Goal: Task Accomplishment & Management: Use online tool/utility

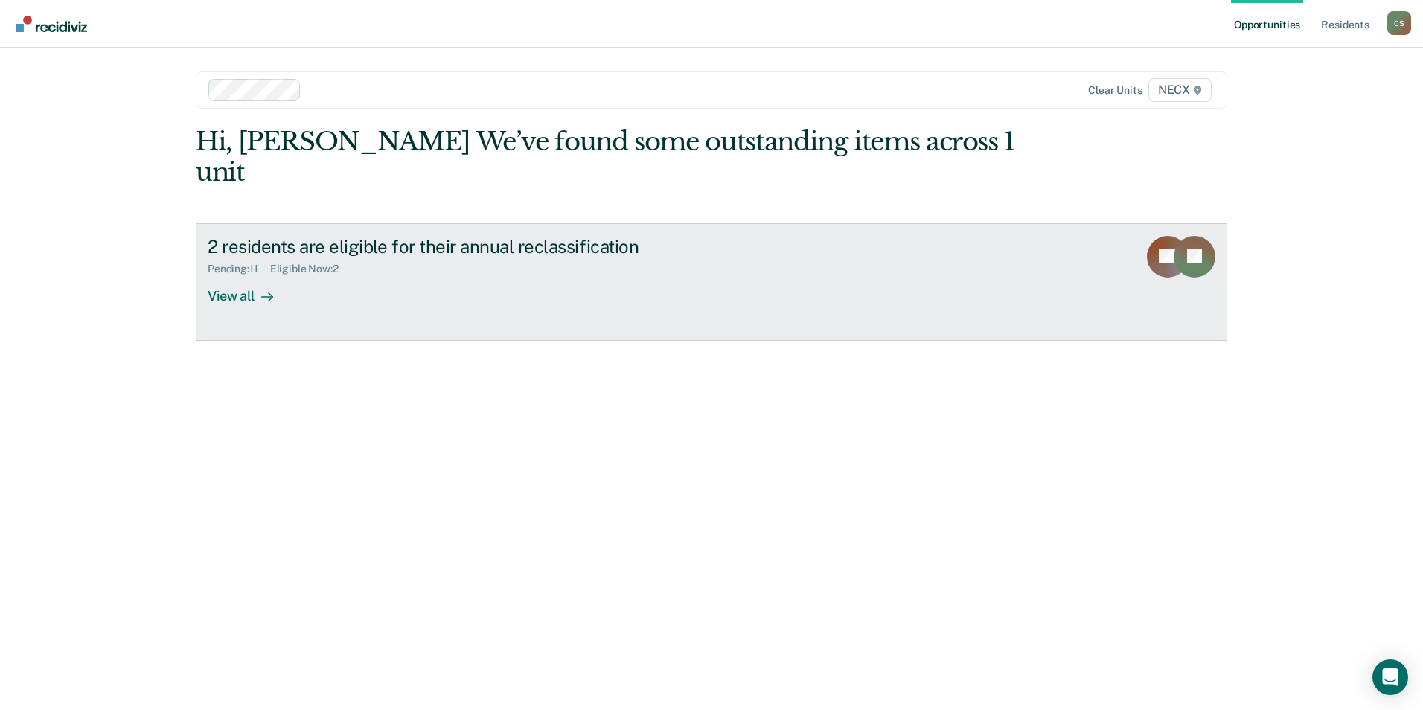
click at [236, 275] on div "View all" at bounding box center [249, 289] width 83 height 29
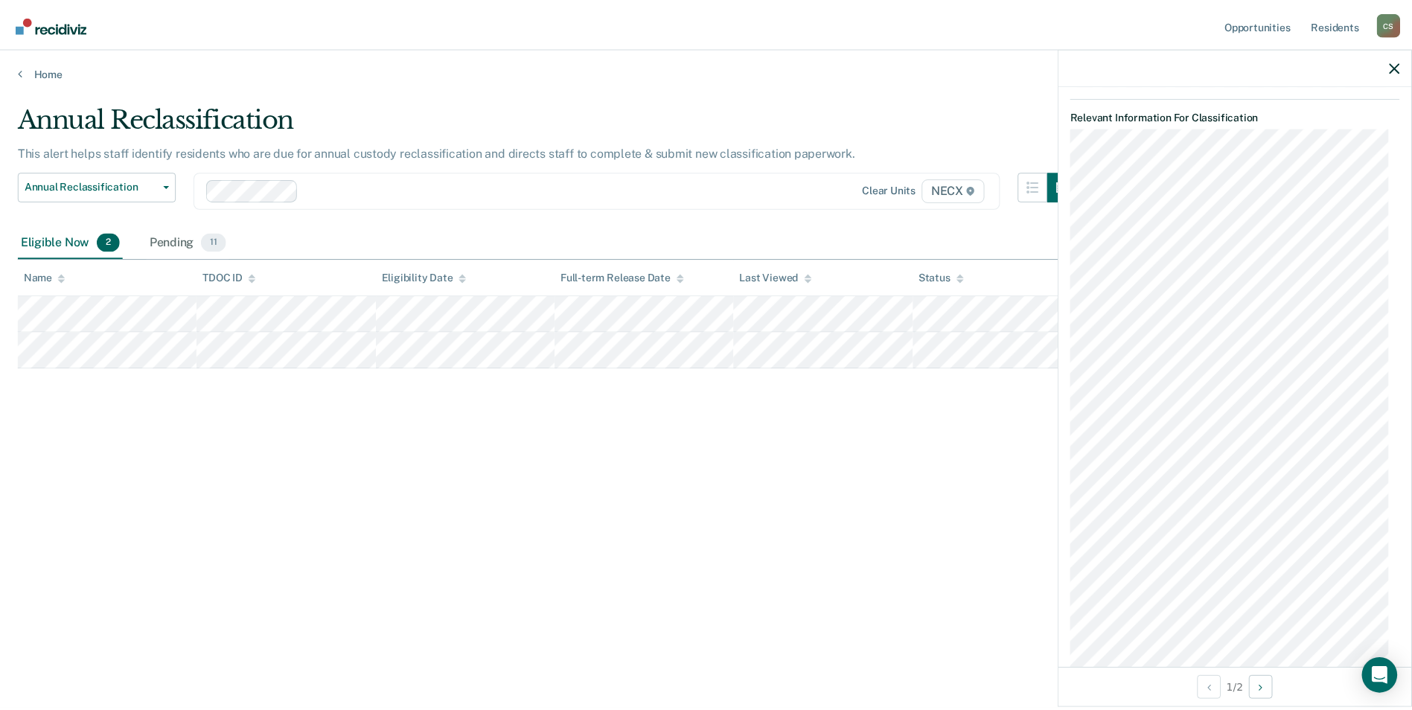
scroll to position [447, 0]
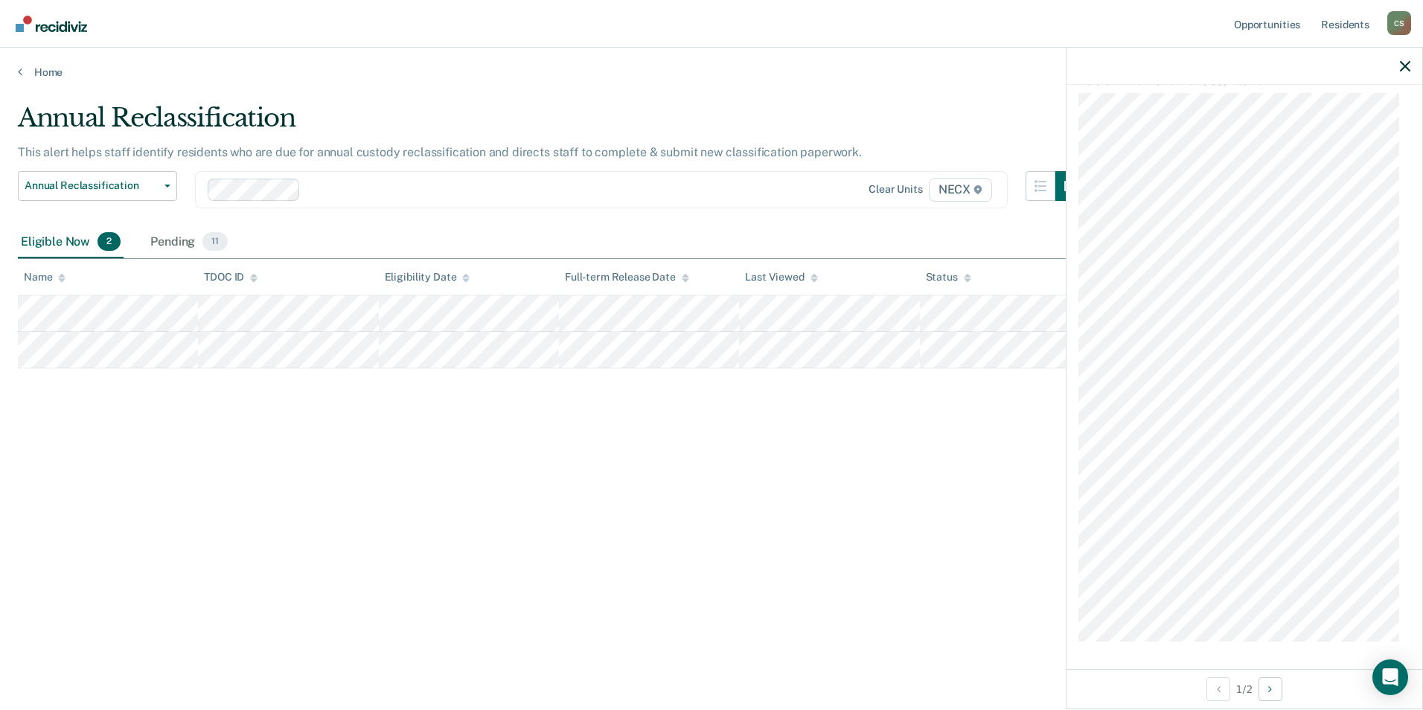
click at [1399, 63] on div at bounding box center [1244, 66] width 356 height 37
click at [1407, 64] on icon "button" at bounding box center [1405, 66] width 10 height 10
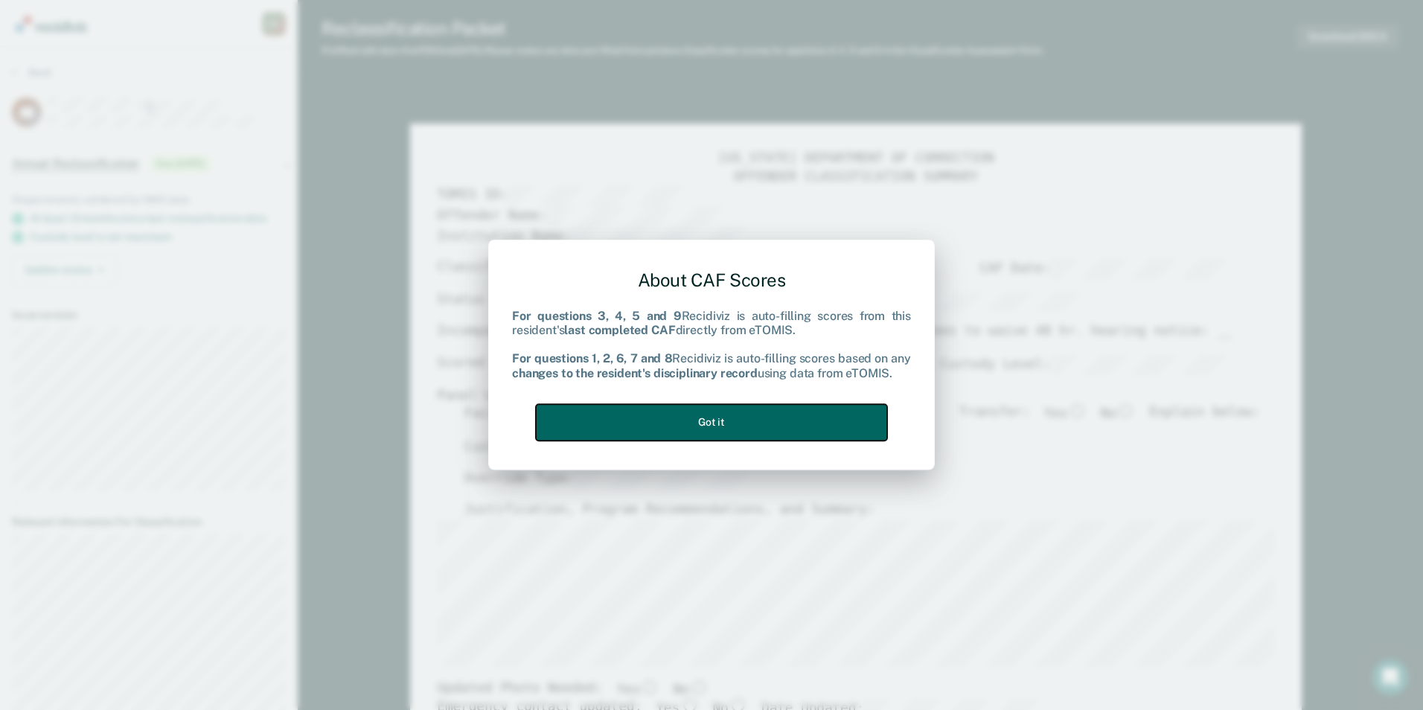
click at [743, 420] on button "Got it" at bounding box center [711, 422] width 351 height 36
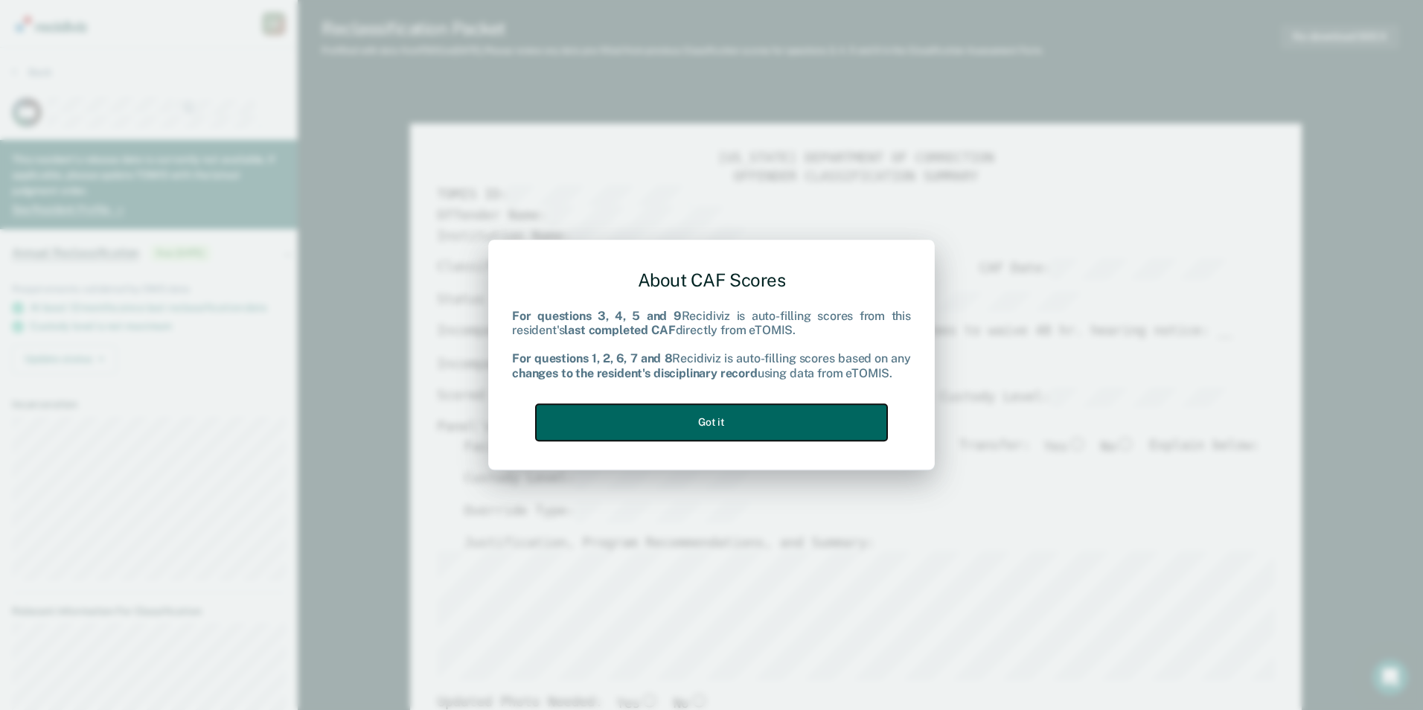
click at [750, 430] on button "Got it" at bounding box center [711, 422] width 351 height 36
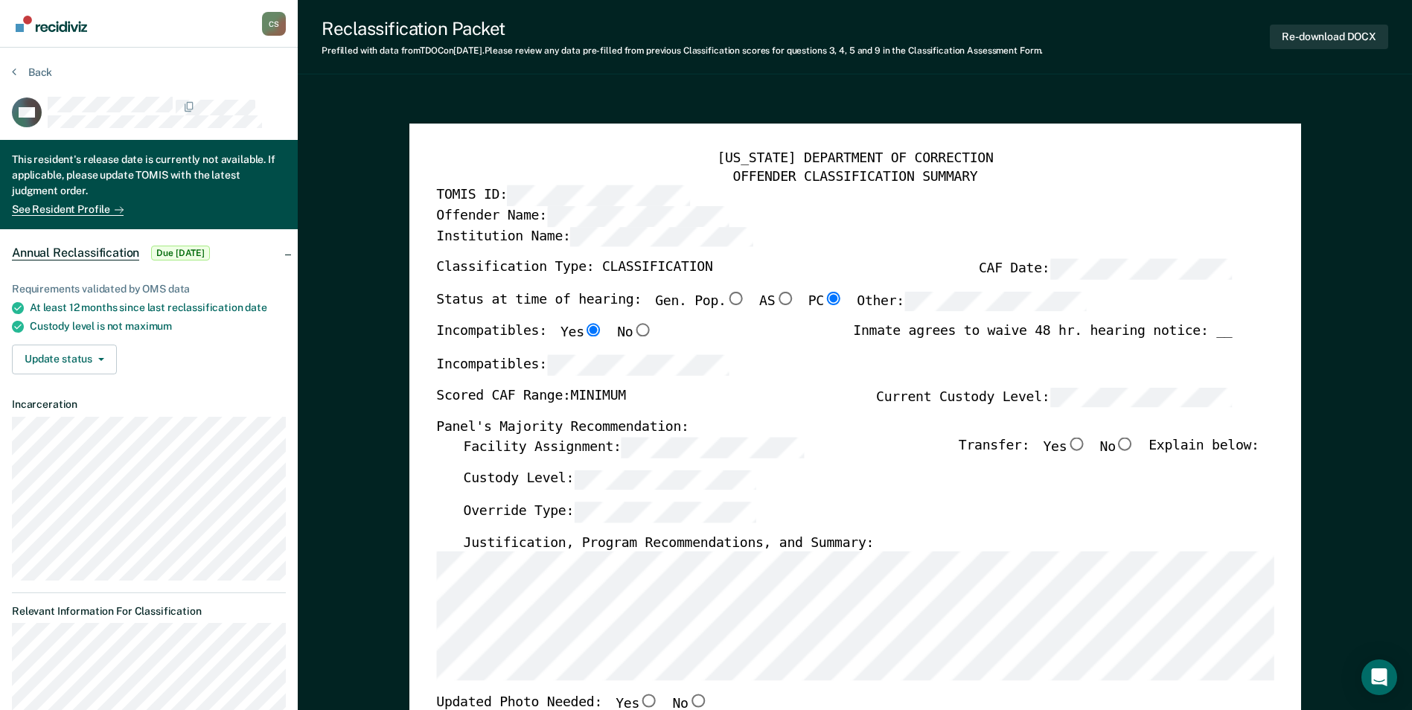
type textarea "x"
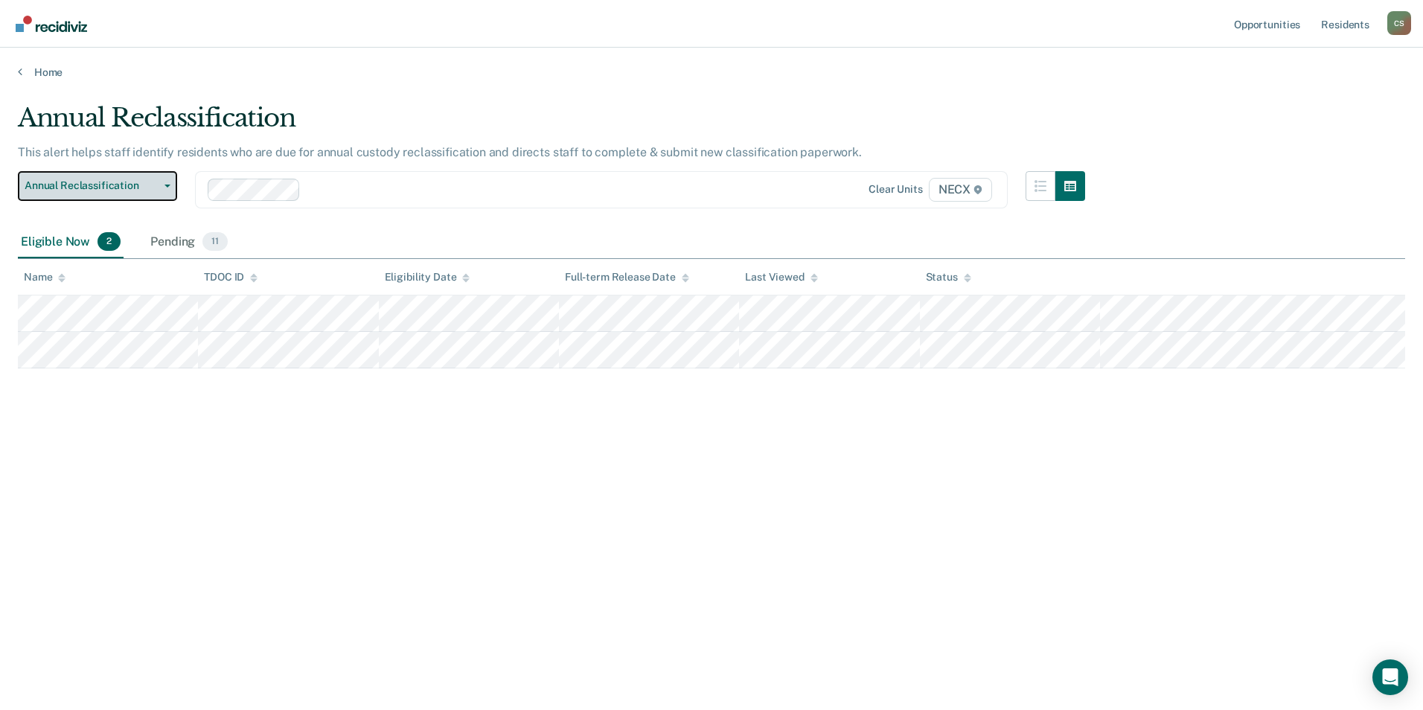
click at [167, 182] on button "Annual Reclassification" at bounding box center [97, 186] width 159 height 30
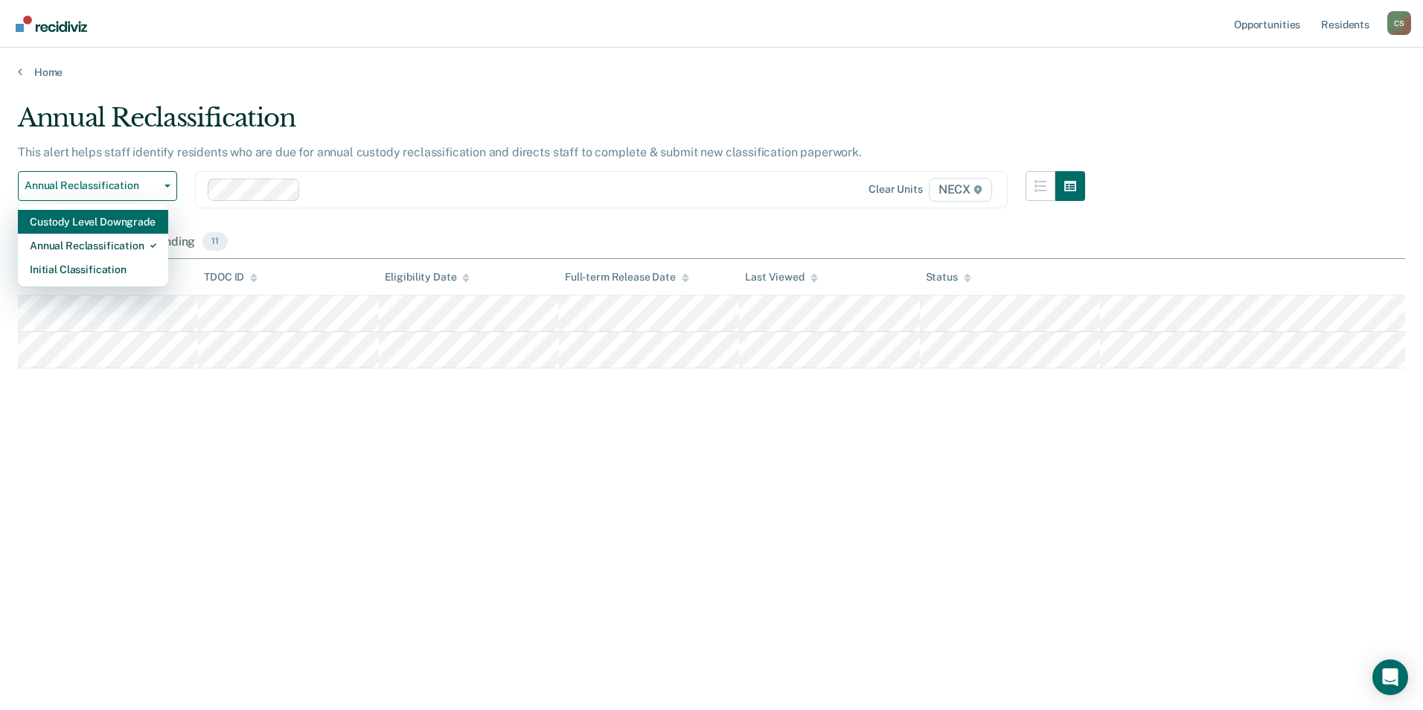
click at [129, 226] on div "Custody Level Downgrade" at bounding box center [93, 222] width 127 height 24
